Goal: Information Seeking & Learning: Learn about a topic

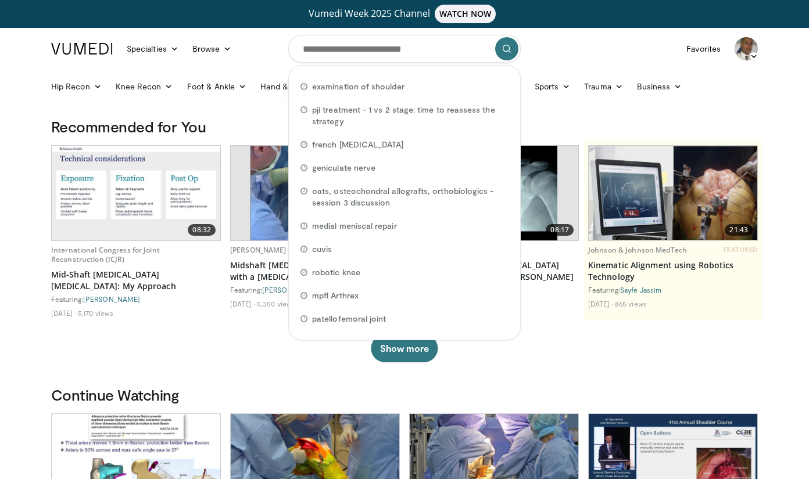
type input "*"
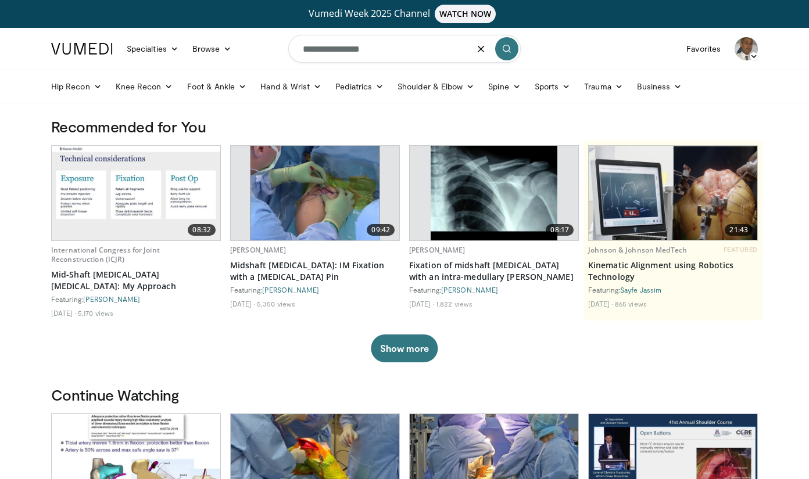
type input "**********"
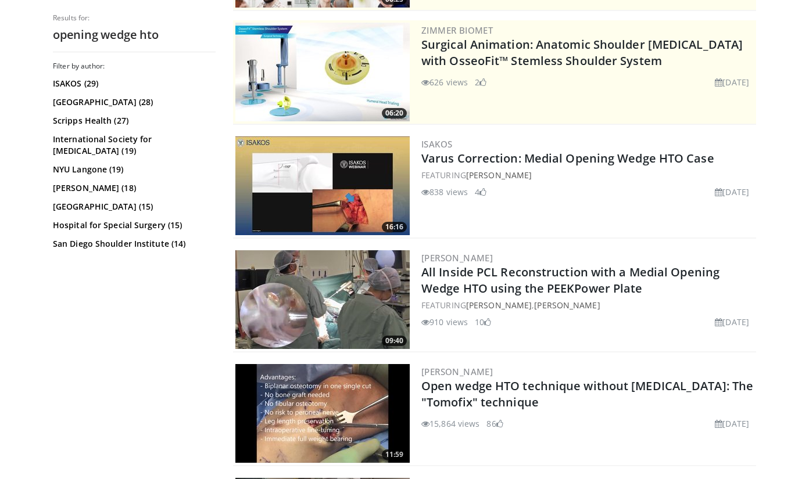
scroll to position [252, 0]
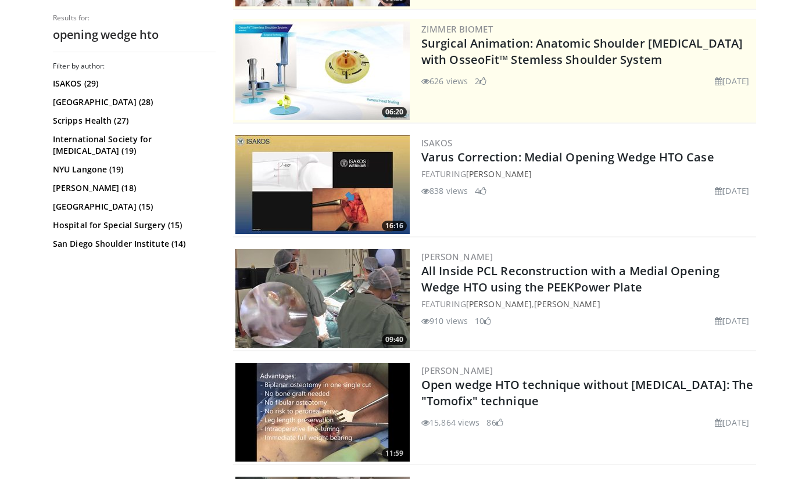
click at [324, 201] on img at bounding box center [322, 184] width 174 height 99
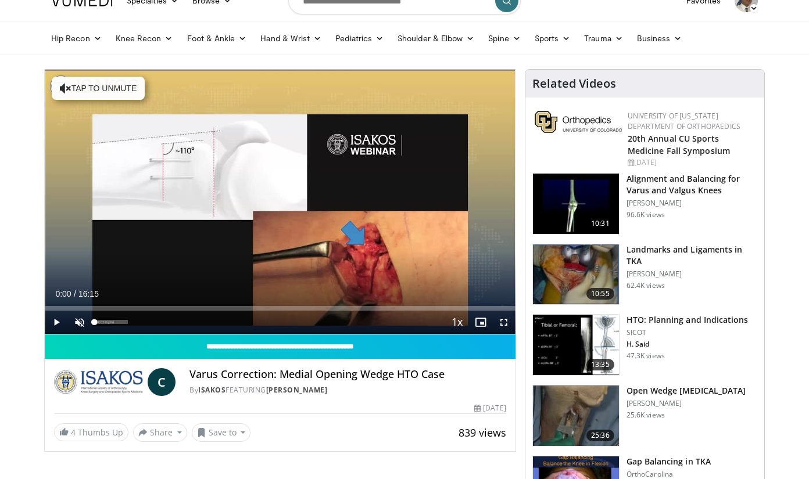
click at [78, 321] on span "Video Player" at bounding box center [79, 322] width 23 height 23
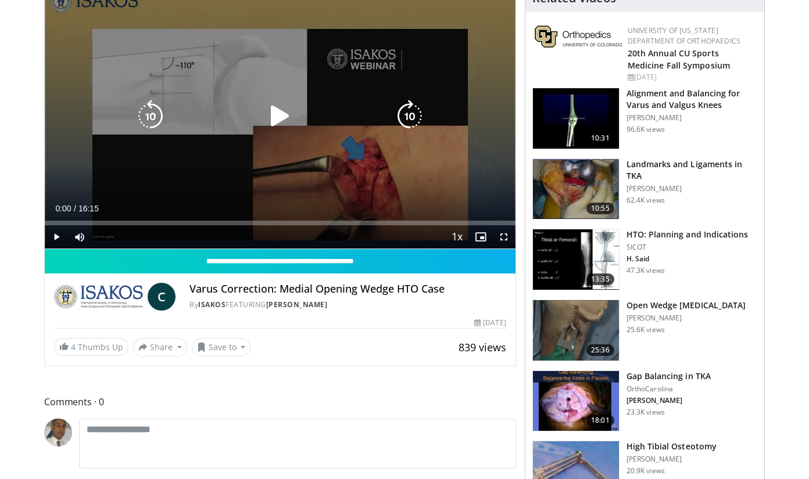
scroll to position [139, 0]
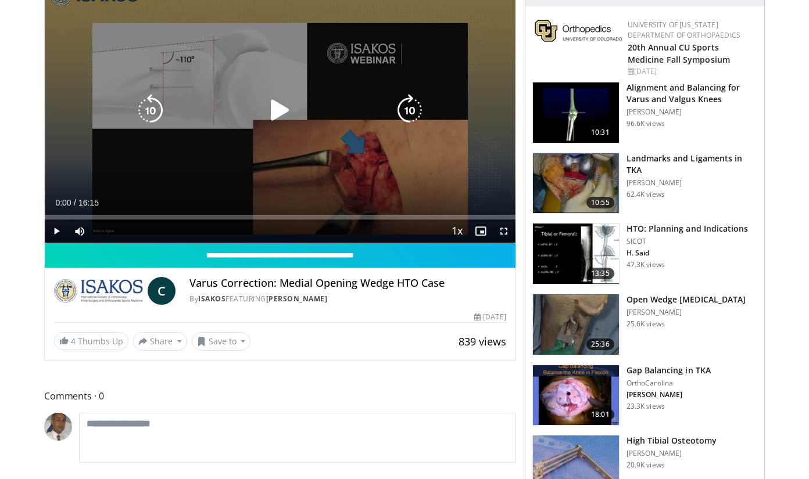
click at [280, 120] on icon "Video Player" at bounding box center [280, 110] width 33 height 33
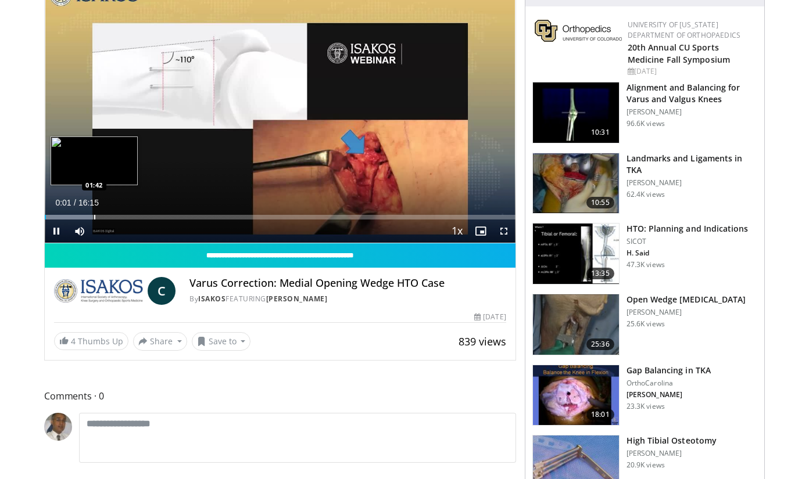
click at [94, 217] on div "Progress Bar" at bounding box center [94, 217] width 1 height 5
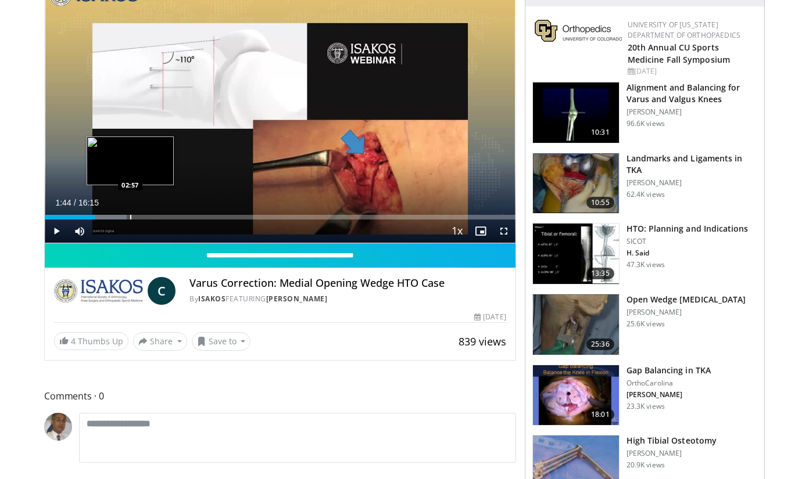
click at [130, 219] on div "Progress Bar" at bounding box center [130, 217] width 1 height 5
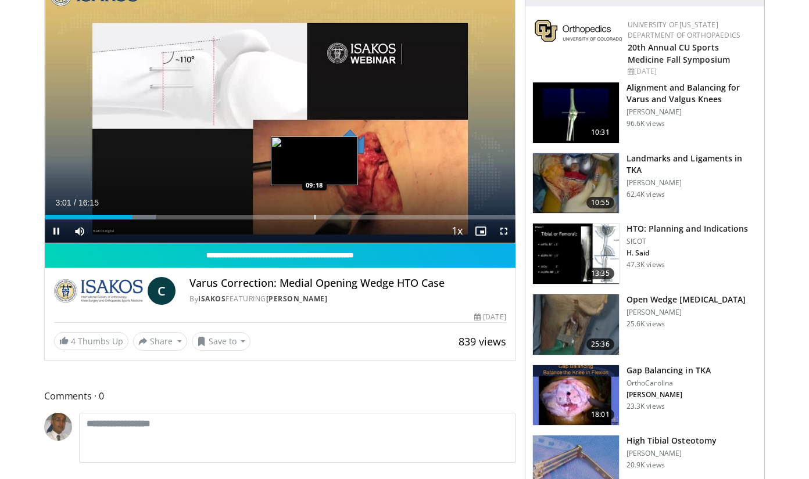
click at [314, 209] on div "Loaded : 23.57% 03:01 09:18" at bounding box center [280, 214] width 471 height 11
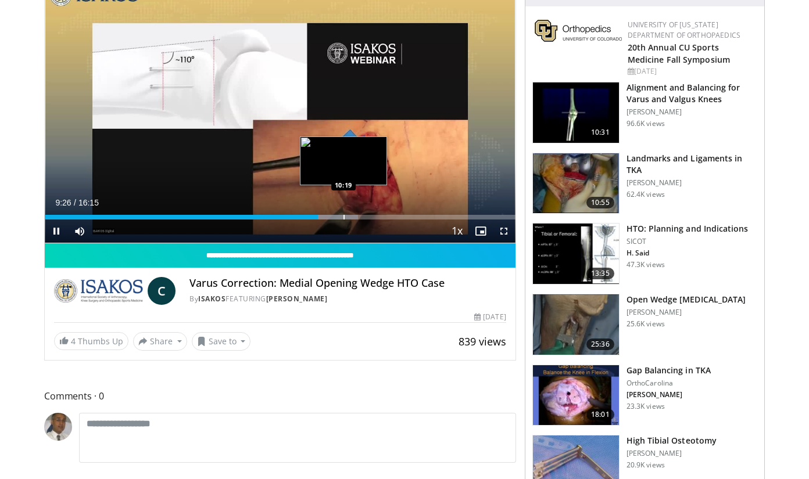
click at [343, 215] on div "Progress Bar" at bounding box center [343, 217] width 1 height 5
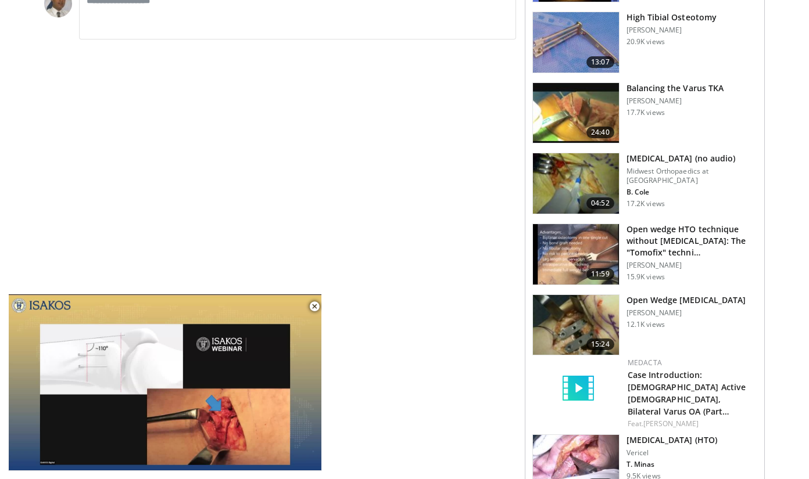
scroll to position [566, 0]
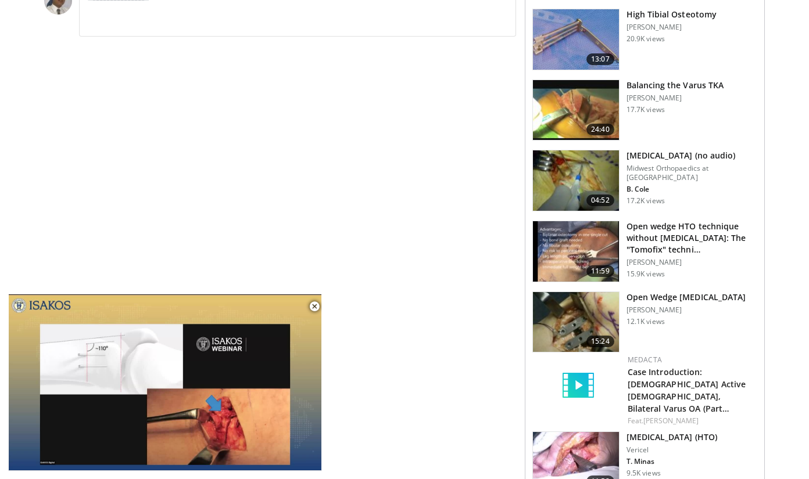
click at [552, 166] on img at bounding box center [576, 181] width 86 height 60
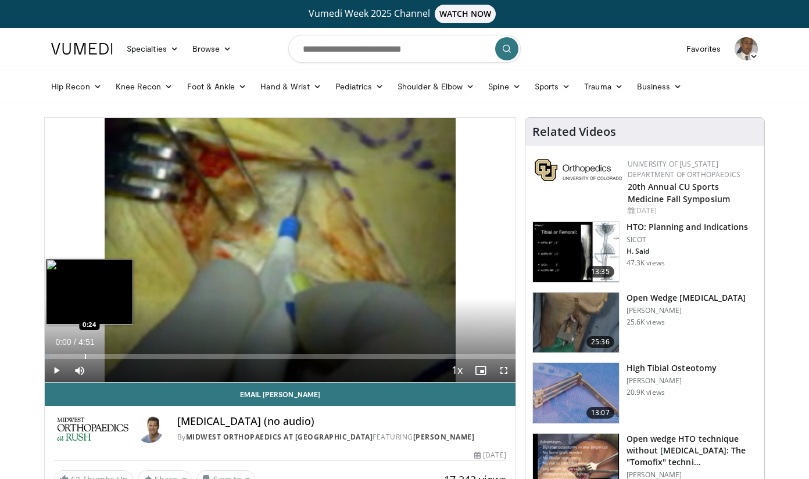
click at [85, 356] on div "Progress Bar" at bounding box center [85, 357] width 1 height 5
click at [66, 356] on div "Progress Bar" at bounding box center [66, 357] width 1 height 5
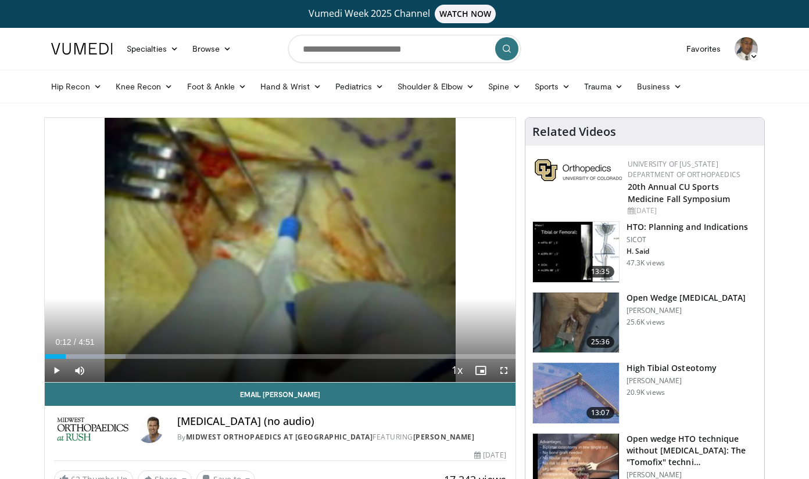
click at [62, 359] on span "Video Player" at bounding box center [56, 370] width 23 height 23
click at [501, 371] on span "Video Player" at bounding box center [503, 370] width 23 height 23
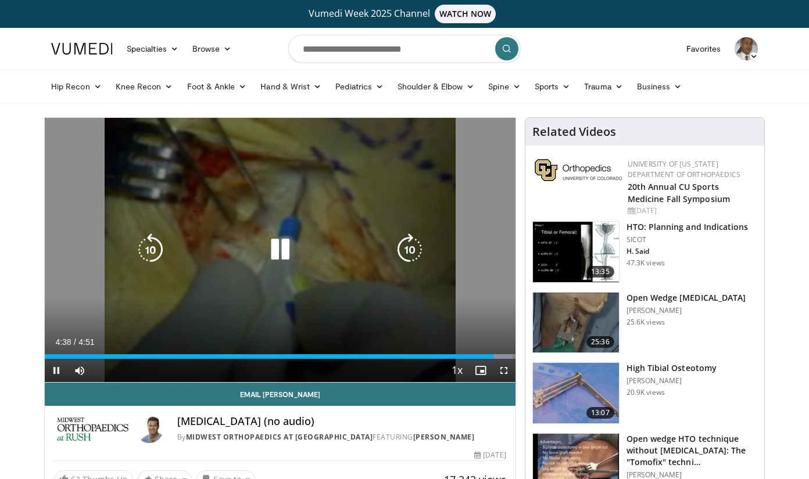
click at [334, 303] on div "10 seconds Tap to unmute" at bounding box center [280, 250] width 471 height 264
